Goal: Transaction & Acquisition: Obtain resource

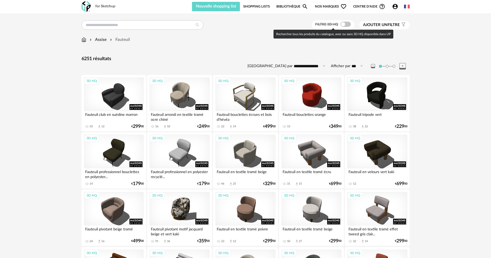
click at [348, 23] on span at bounding box center [345, 24] width 10 height 5
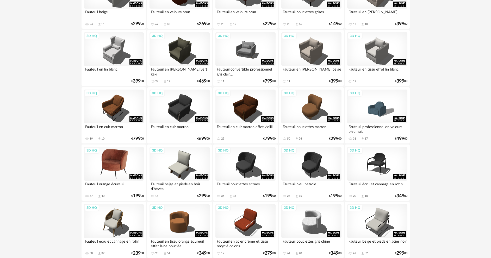
scroll to position [417, 0]
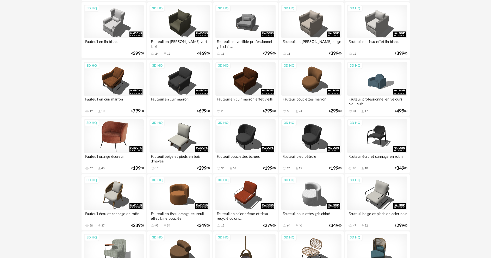
click at [120, 135] on div "3D HQ" at bounding box center [114, 136] width 60 height 34
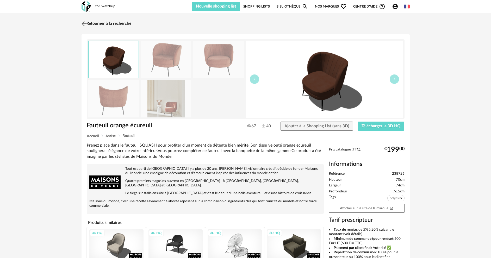
click at [85, 23] on img at bounding box center [84, 24] width 8 height 8
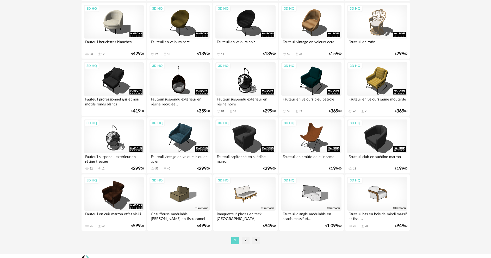
scroll to position [997, 0]
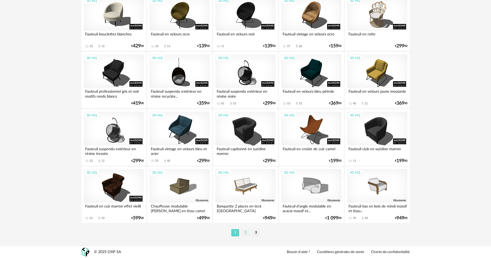
click at [245, 234] on li "2" at bounding box center [246, 232] width 8 height 7
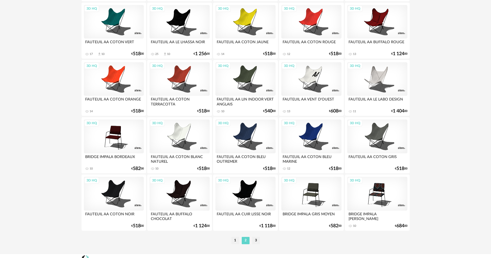
scroll to position [997, 0]
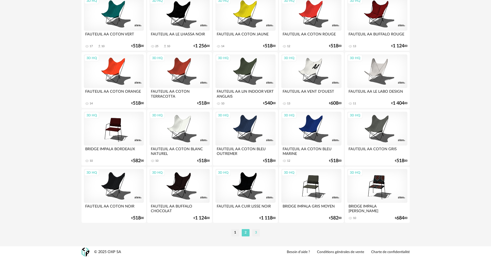
click at [254, 234] on li "3" at bounding box center [256, 232] width 8 height 7
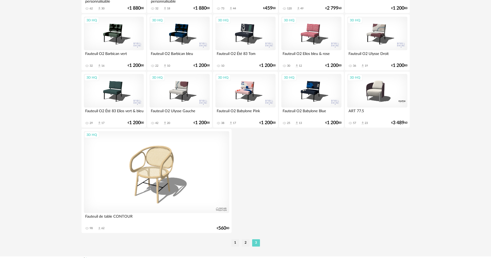
scroll to position [243, 0]
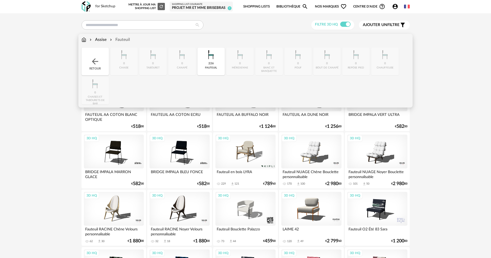
click at [84, 41] on img at bounding box center [83, 40] width 5 height 6
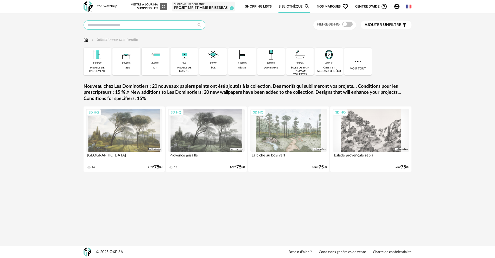
click at [104, 24] on input "text" at bounding box center [145, 24] width 122 height 9
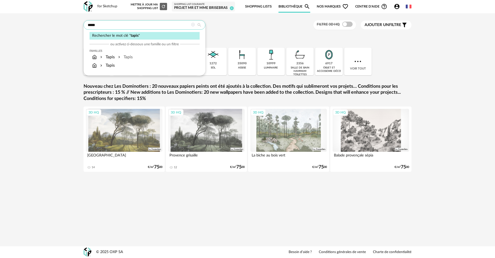
type input "*****"
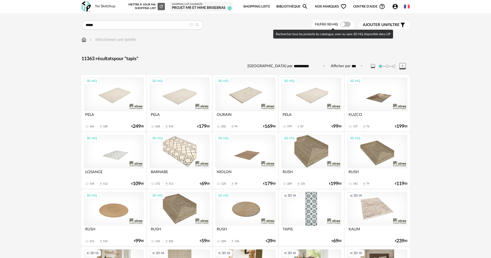
click at [349, 23] on span at bounding box center [345, 24] width 10 height 5
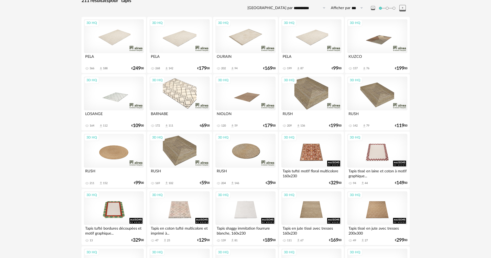
scroll to position [78, 0]
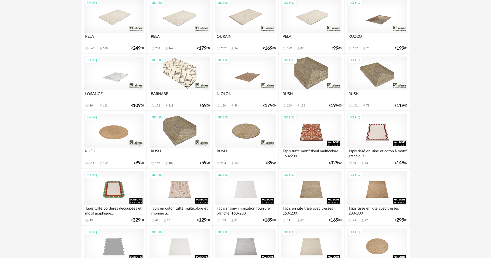
click at [248, 81] on div "3D HQ" at bounding box center [245, 73] width 60 height 34
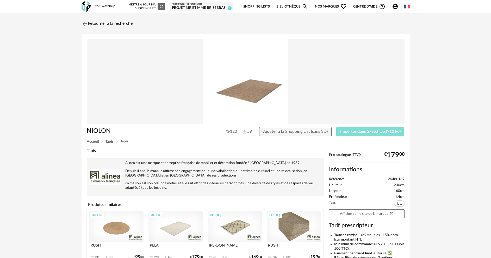
click at [364, 130] on span "Importer dans SketchUp (910 ko)" at bounding box center [370, 131] width 60 height 4
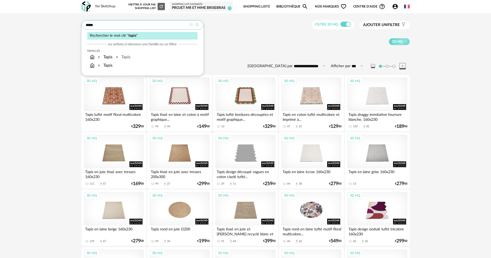
drag, startPoint x: 99, startPoint y: 26, endPoint x: 49, endPoint y: 28, distance: 49.8
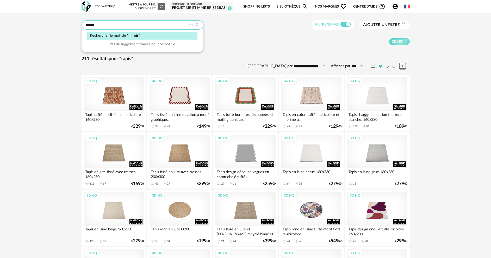
type input "******"
type input "**********"
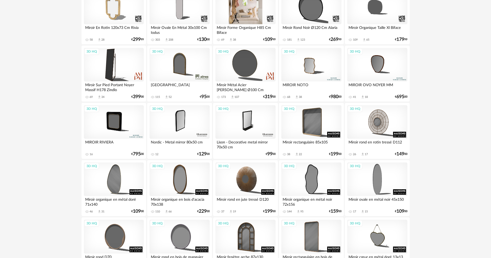
scroll to position [260, 0]
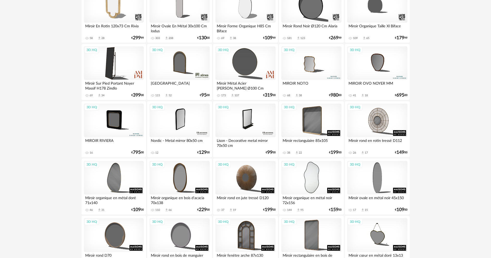
click at [312, 180] on div "3D HQ" at bounding box center [311, 178] width 60 height 34
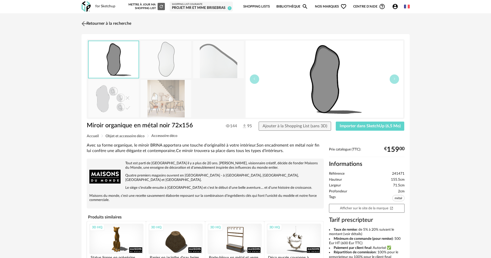
click at [85, 24] on img at bounding box center [84, 24] width 8 height 8
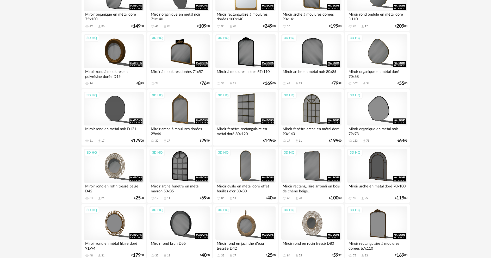
scroll to position [625, 0]
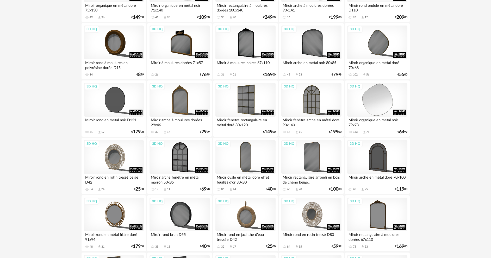
click at [372, 100] on div "3D HQ" at bounding box center [377, 100] width 60 height 34
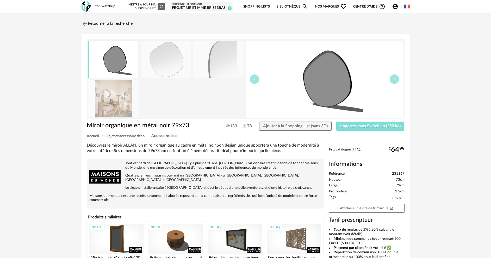
click at [368, 128] on span "Importer dans SketchUp (250 ko)" at bounding box center [370, 126] width 60 height 4
